Goal: Task Accomplishment & Management: Use online tool/utility

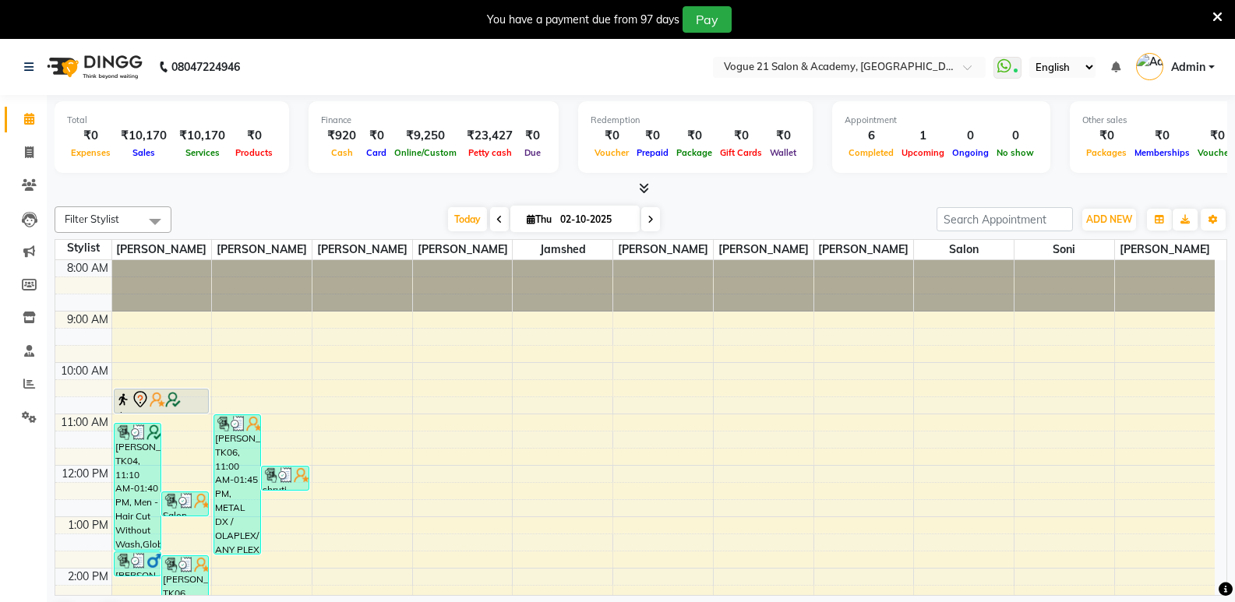
click at [1214, 13] on icon at bounding box center [1217, 17] width 10 height 14
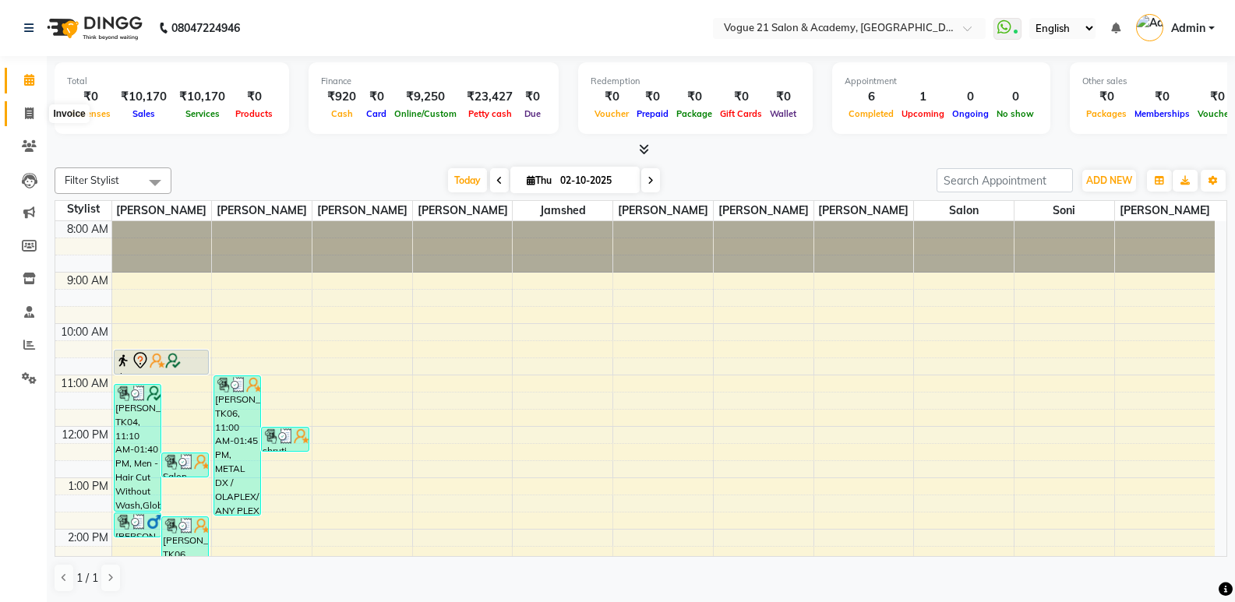
click at [29, 110] on icon at bounding box center [29, 114] width 9 height 12
select select "4433"
select select "service"
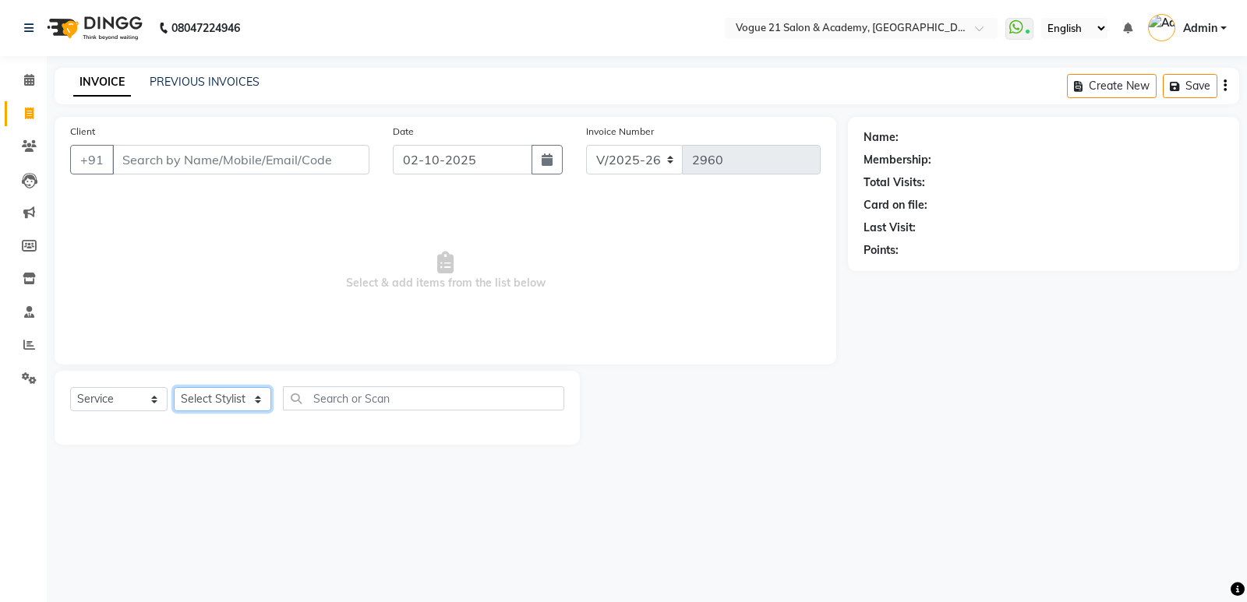
click at [222, 393] on select "Select Stylist [PERSON_NAME] [PERSON_NAME] [PERSON_NAME] [PERSON_NAME] [PERSON_…" at bounding box center [222, 399] width 97 height 24
select select "82620"
click at [174, 387] on select "Select Stylist [PERSON_NAME] [PERSON_NAME] [PERSON_NAME] [PERSON_NAME] [PERSON_…" at bounding box center [222, 399] width 97 height 24
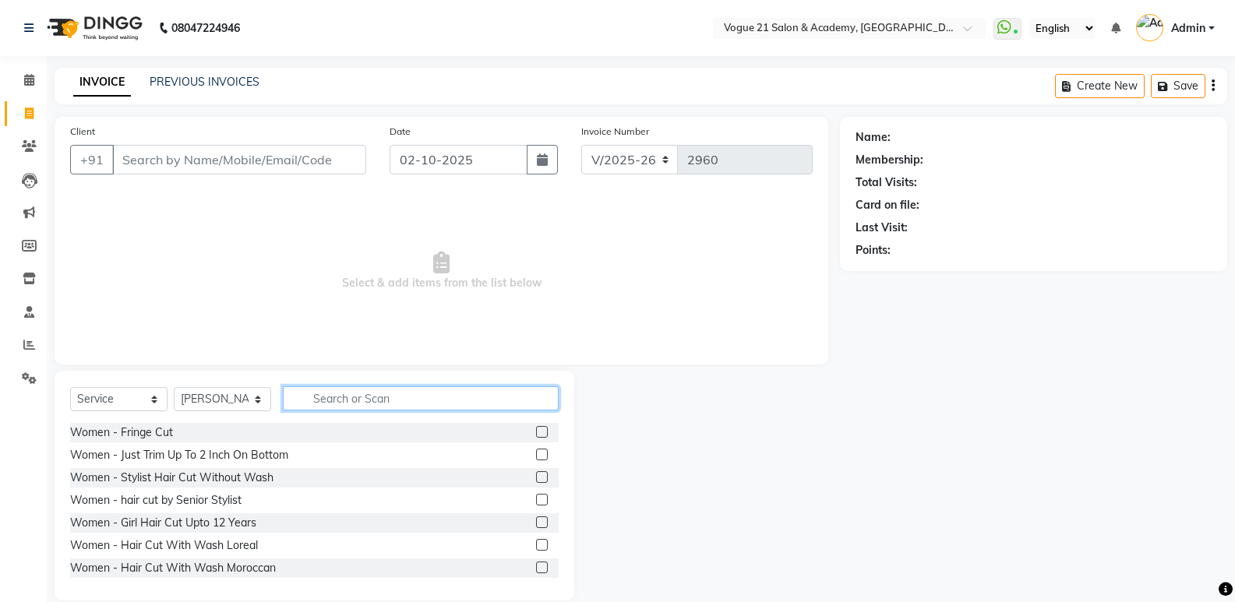
click at [455, 406] on input "text" at bounding box center [421, 398] width 276 height 24
type input "HAIR CUT"
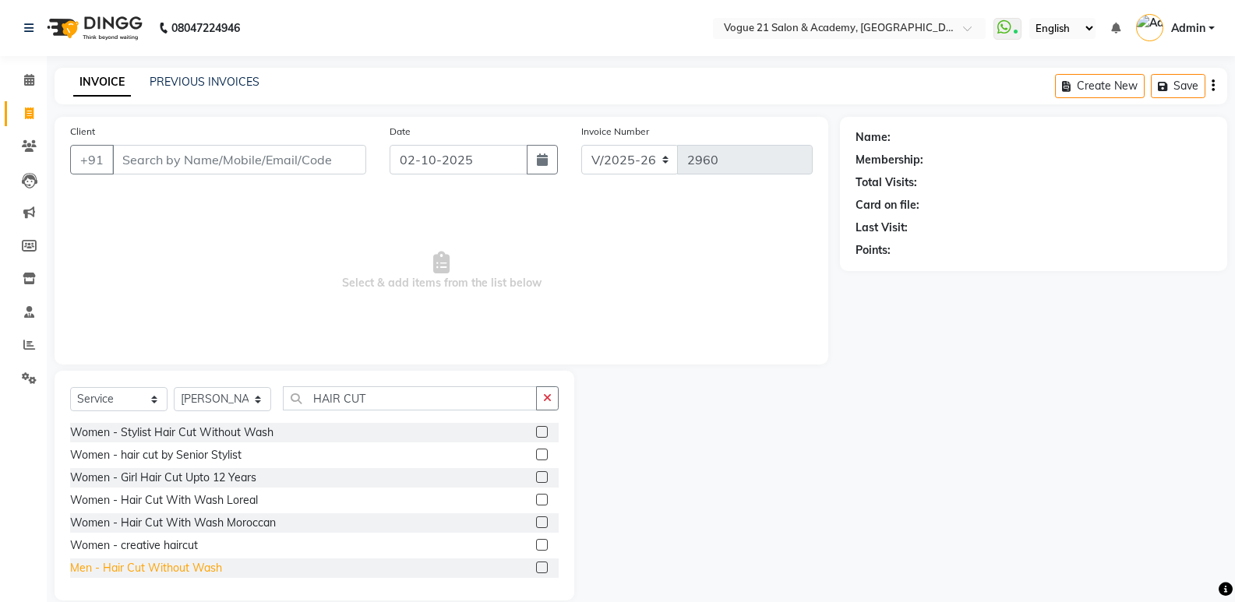
click at [218, 569] on div "Men - Hair Cut Without Wash" at bounding box center [146, 568] width 152 height 16
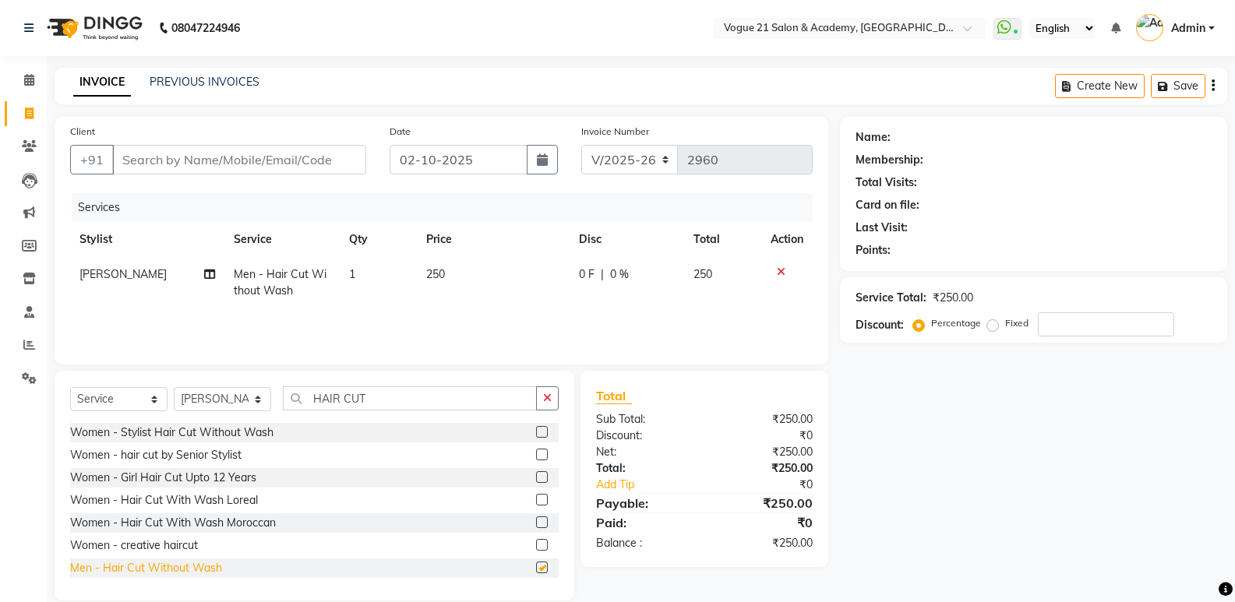
checkbox input "false"
click at [411, 400] on input "HAIR CUT" at bounding box center [410, 398] width 254 height 24
type input "H"
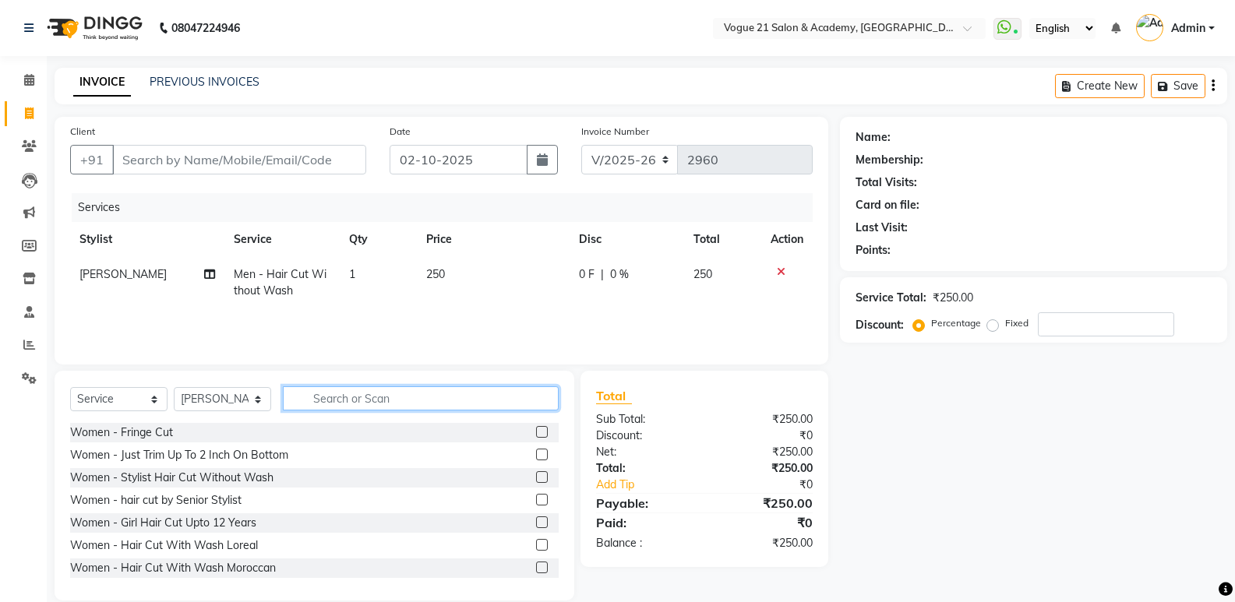
type input "S"
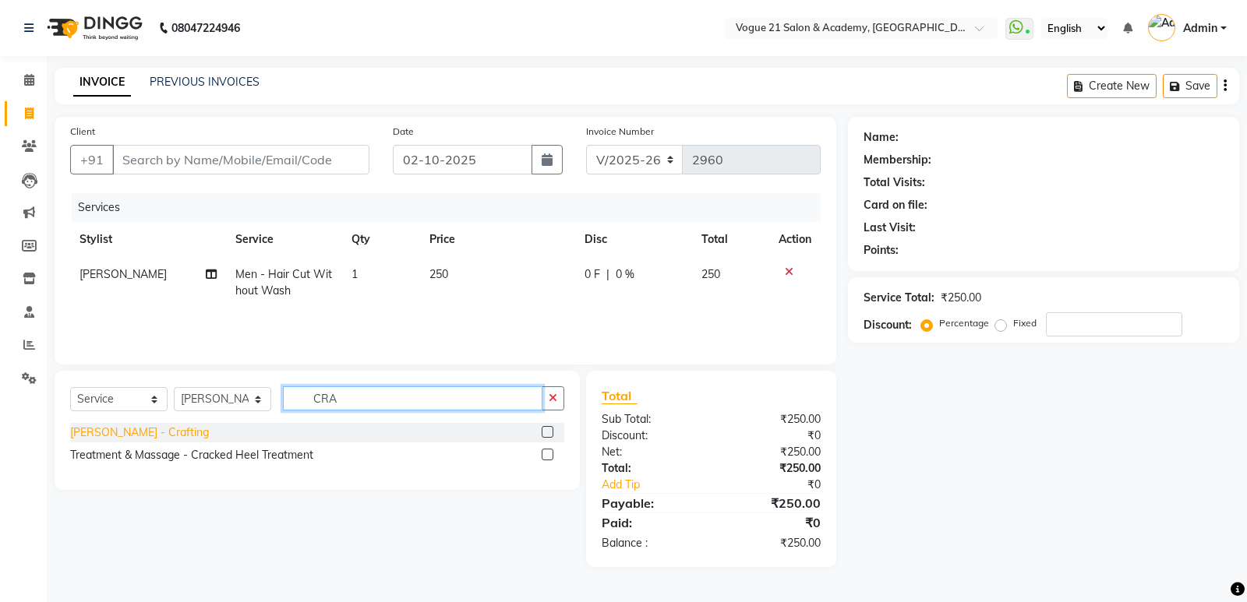
type input "CRA"
click at [110, 427] on div "[PERSON_NAME] - Crafting" at bounding box center [139, 433] width 139 height 16
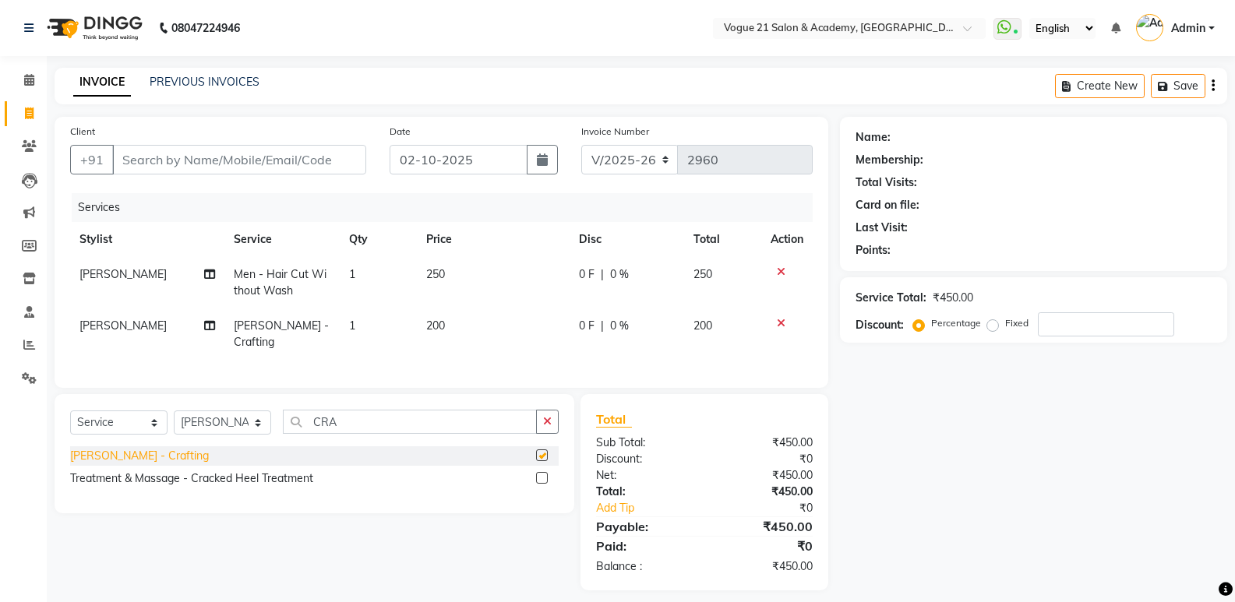
checkbox input "false"
click at [242, 160] on input "Client" at bounding box center [239, 160] width 254 height 30
type input "9"
type input "0"
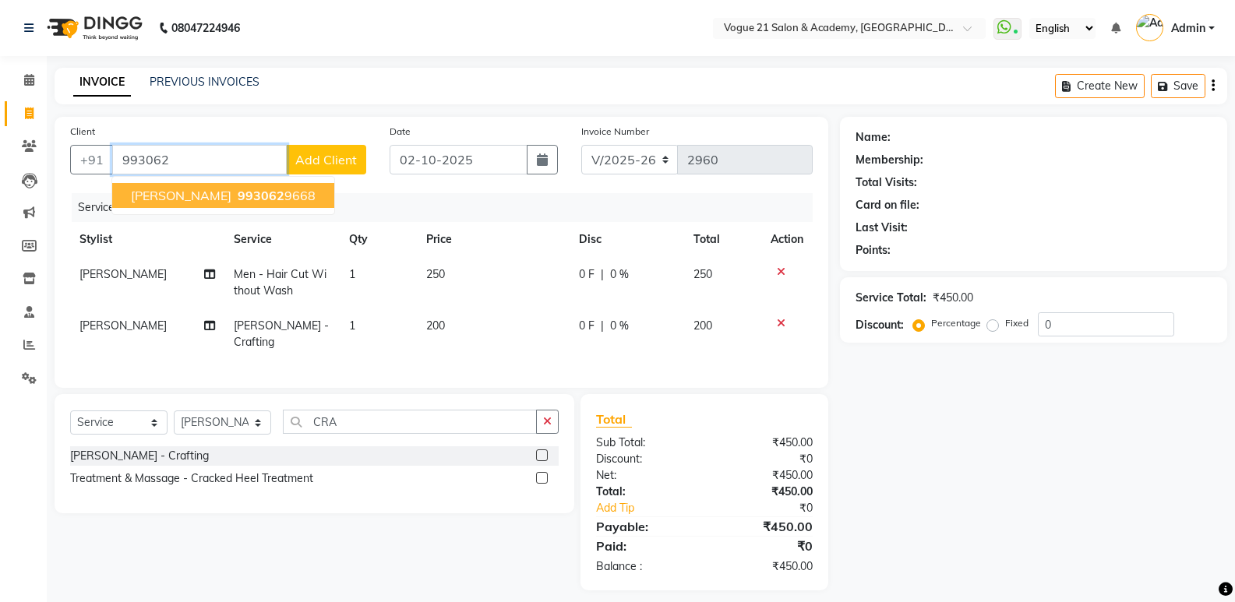
click at [248, 203] on ngb-highlight "993062 9668" at bounding box center [275, 196] width 81 height 16
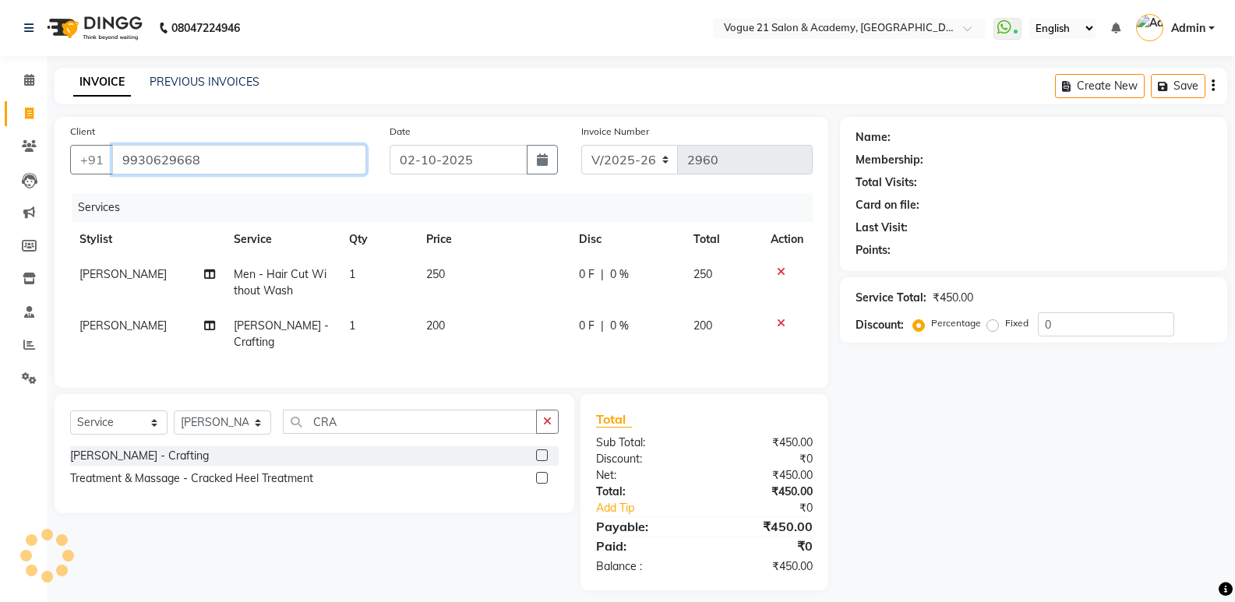
type input "9930629668"
type input "20"
select select "1: Object"
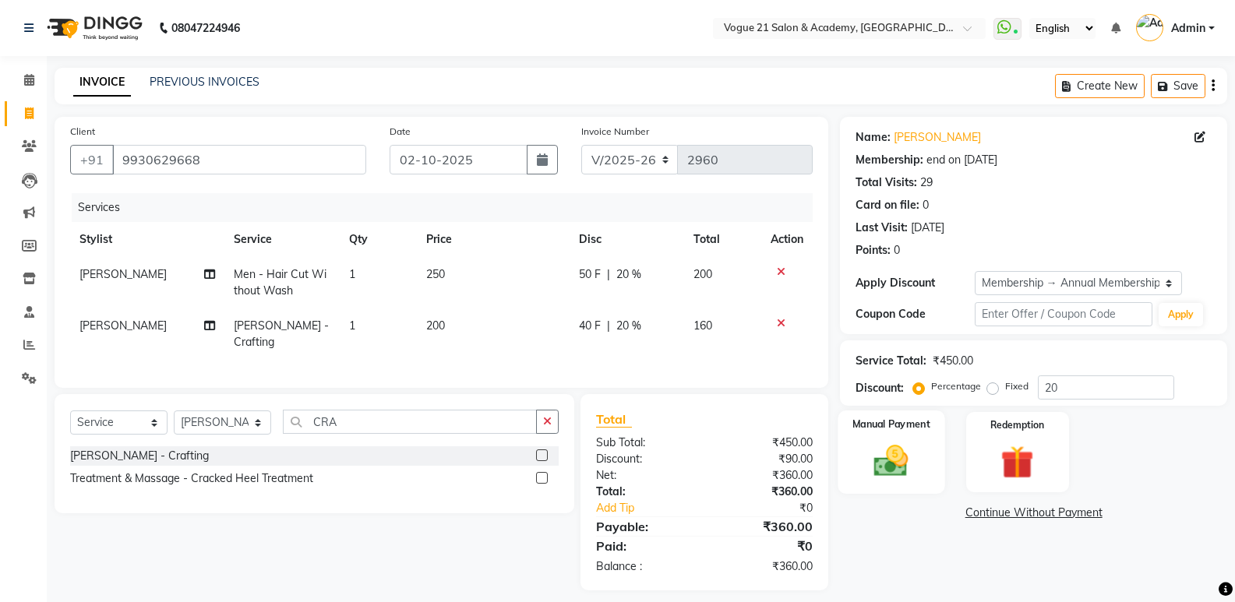
click at [908, 454] on img at bounding box center [890, 461] width 55 height 40
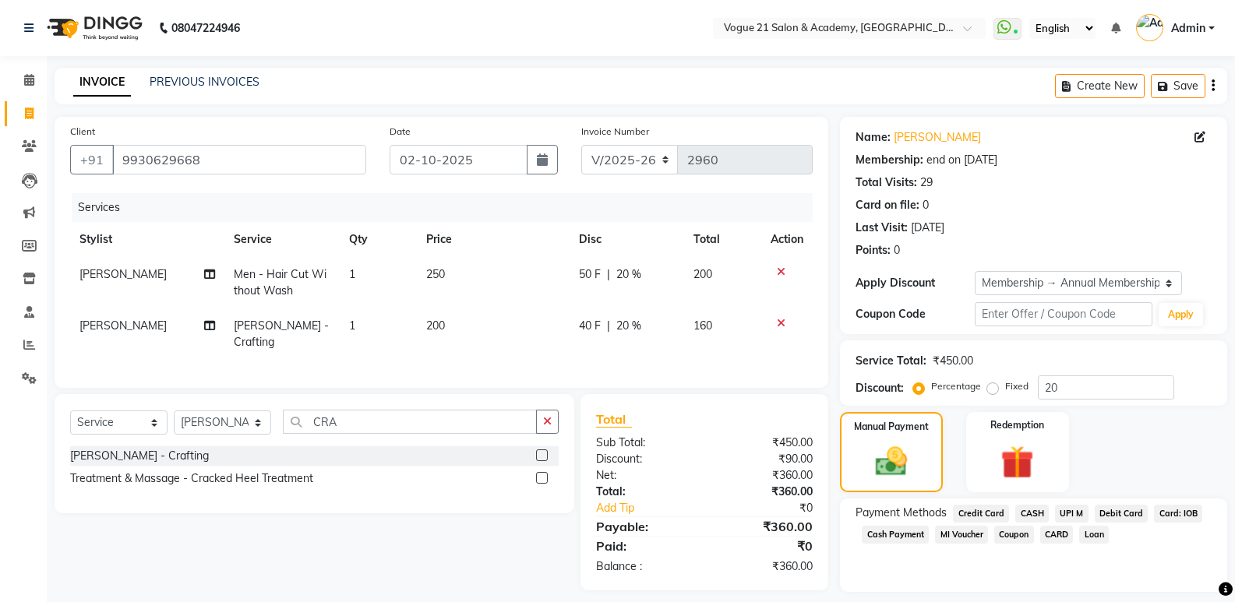
click at [1060, 513] on span "UPI M" at bounding box center [1072, 514] width 34 height 18
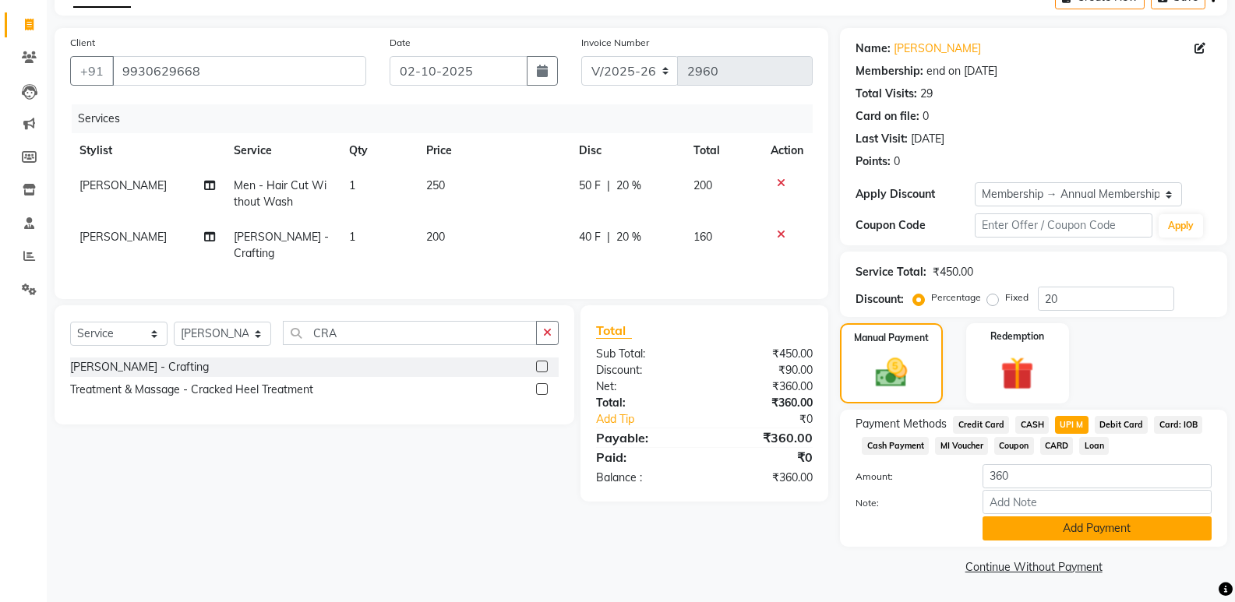
click at [1081, 529] on button "Add Payment" at bounding box center [1097, 529] width 229 height 24
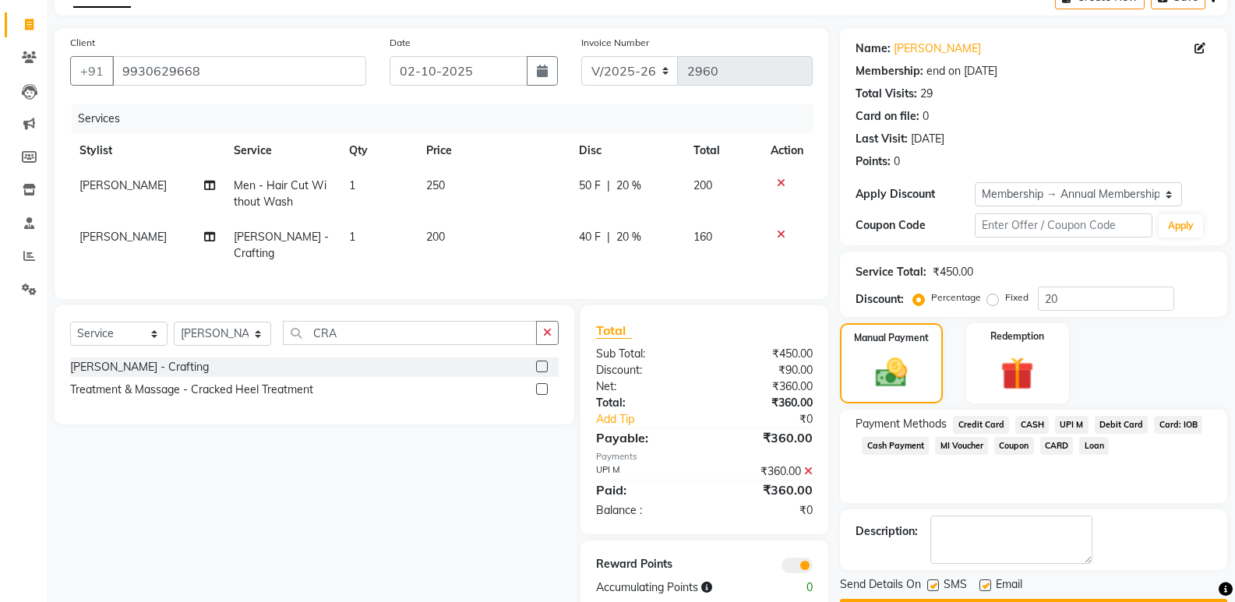
scroll to position [133, 0]
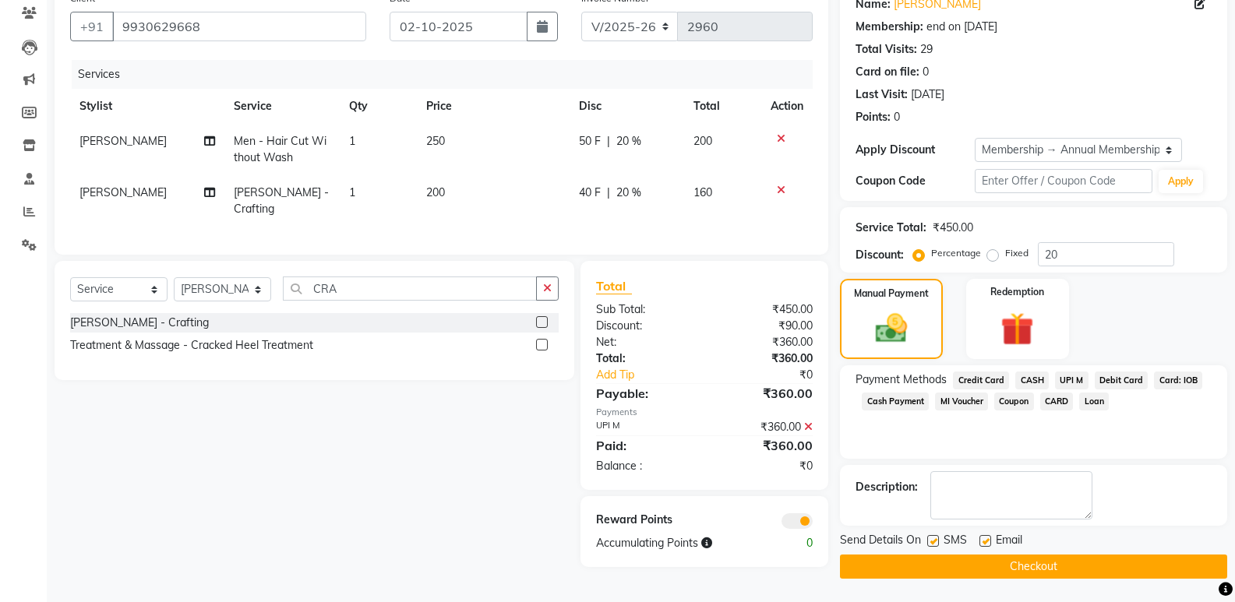
click at [1014, 563] on button "Checkout" at bounding box center [1033, 567] width 387 height 24
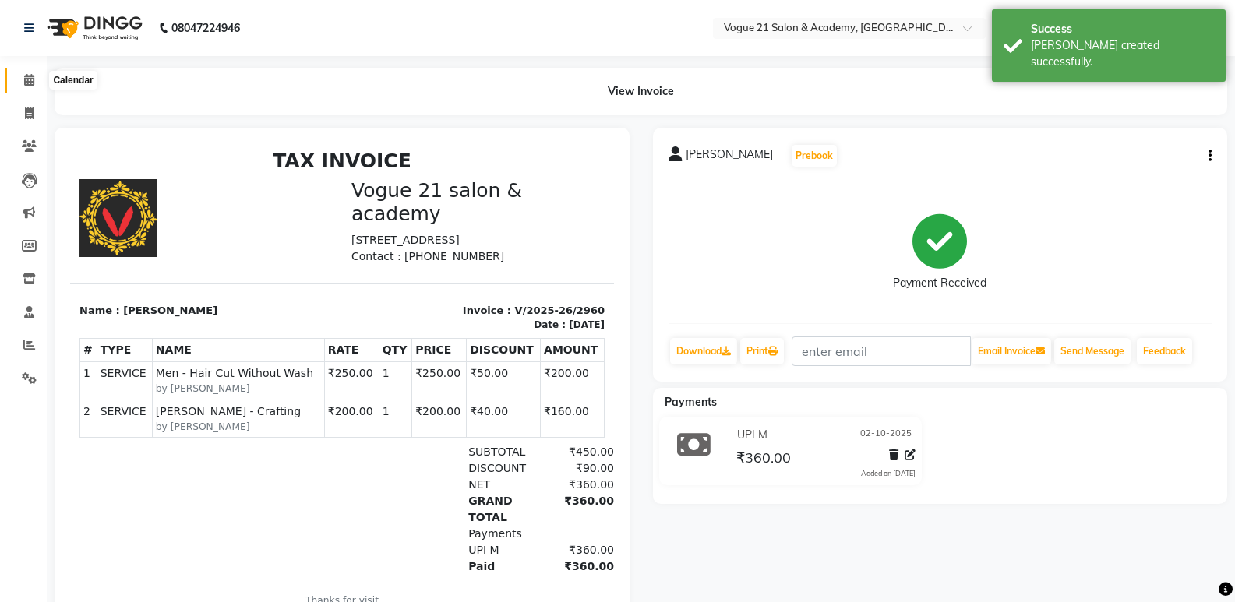
click at [30, 78] on icon at bounding box center [29, 80] width 10 height 12
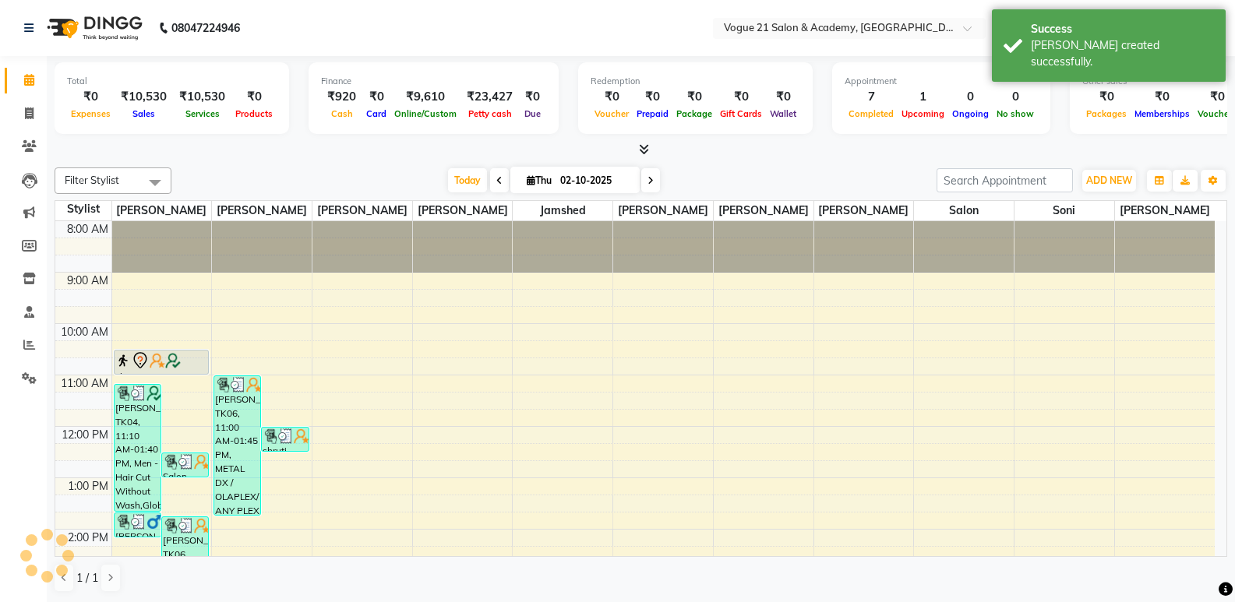
scroll to position [406, 0]
